Goal: Transaction & Acquisition: Purchase product/service

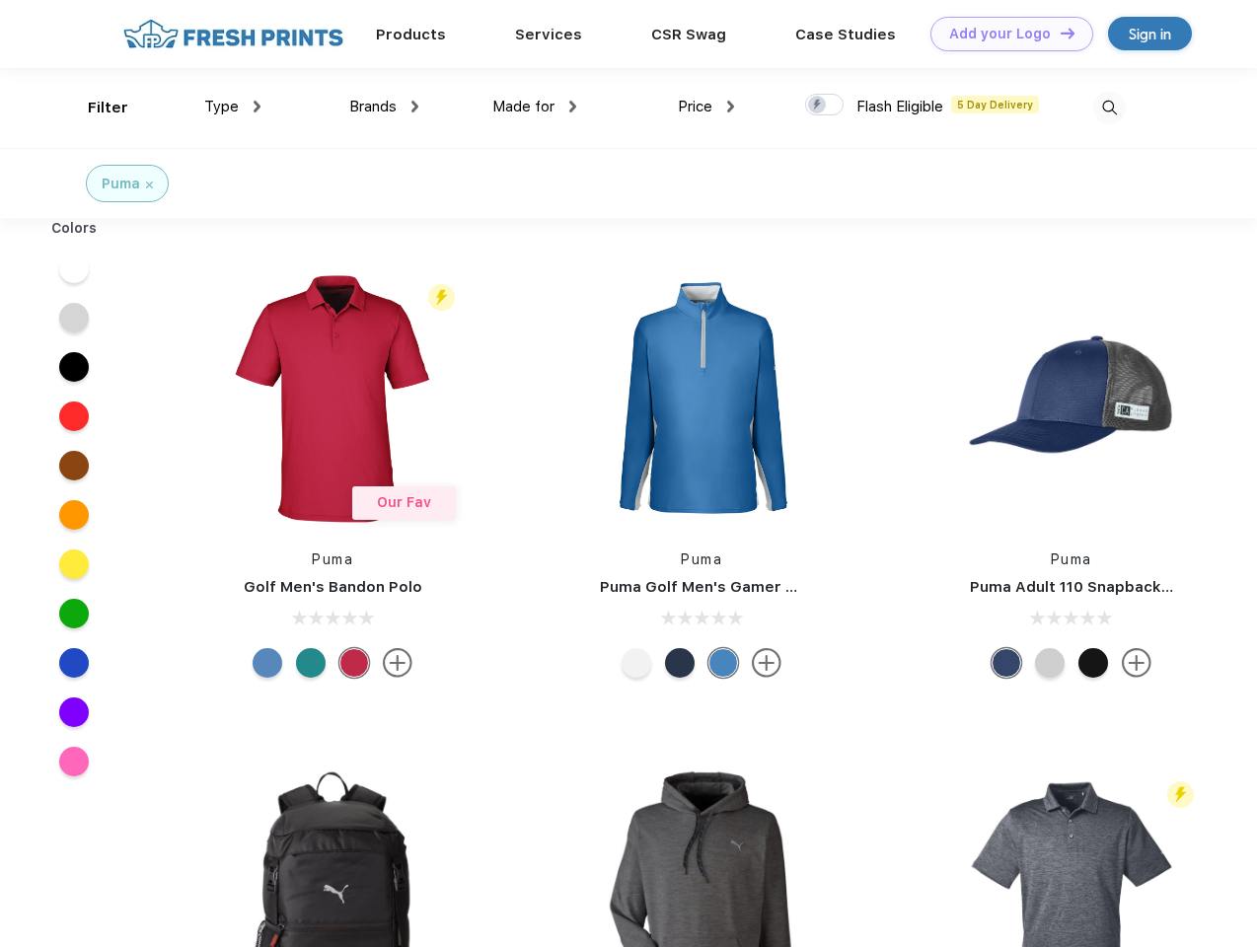
click at [1004, 34] on link "Add your Logo Design Tool" at bounding box center [1011, 34] width 163 height 35
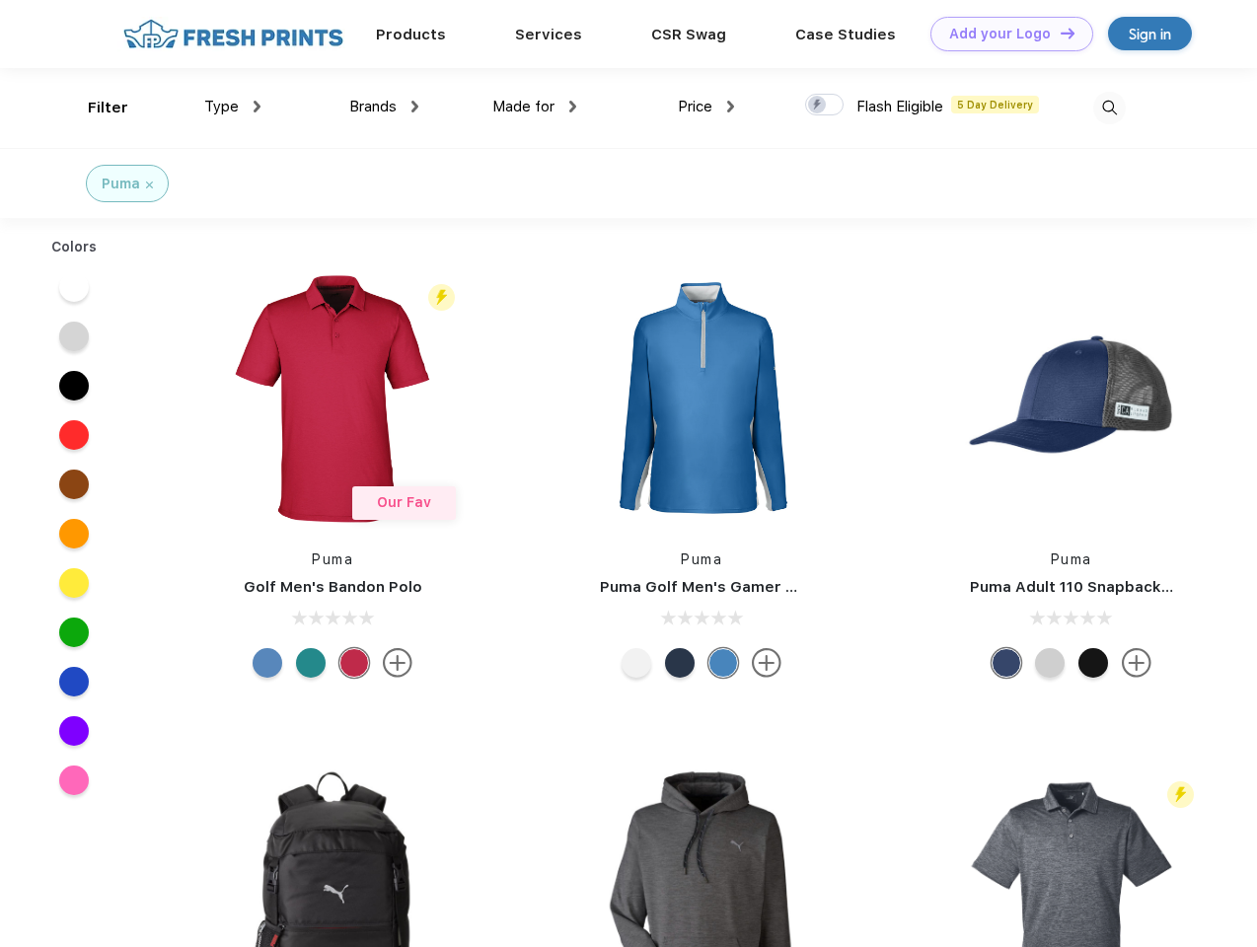
click at [0, 0] on div "Design Tool" at bounding box center [0, 0] width 0 height 0
click at [1059, 33] on link "Add your Logo Design Tool" at bounding box center [1011, 34] width 163 height 35
click at [95, 108] on div "Filter" at bounding box center [108, 108] width 40 height 23
click at [233, 107] on span "Type" at bounding box center [221, 107] width 35 height 18
click at [384, 107] on span "Brands" at bounding box center [372, 107] width 47 height 18
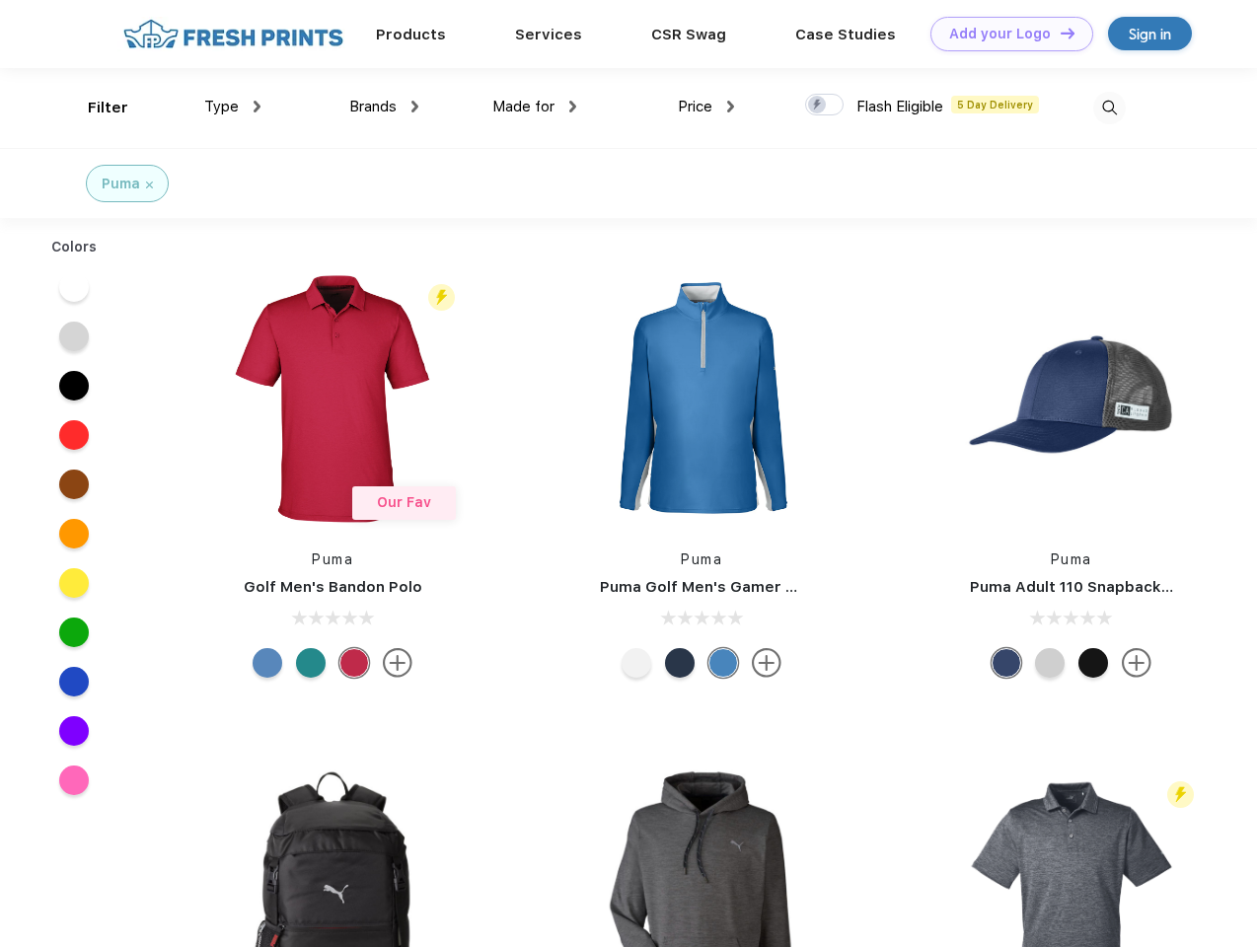
click at [535, 107] on span "Made for" at bounding box center [523, 107] width 62 height 18
click at [706, 107] on span "Price" at bounding box center [695, 107] width 35 height 18
click at [825, 106] on div at bounding box center [824, 105] width 38 height 22
click at [818, 106] on input "checkbox" at bounding box center [811, 99] width 13 height 13
click at [1109, 108] on img at bounding box center [1109, 108] width 33 height 33
